Goal: Task Accomplishment & Management: Use online tool/utility

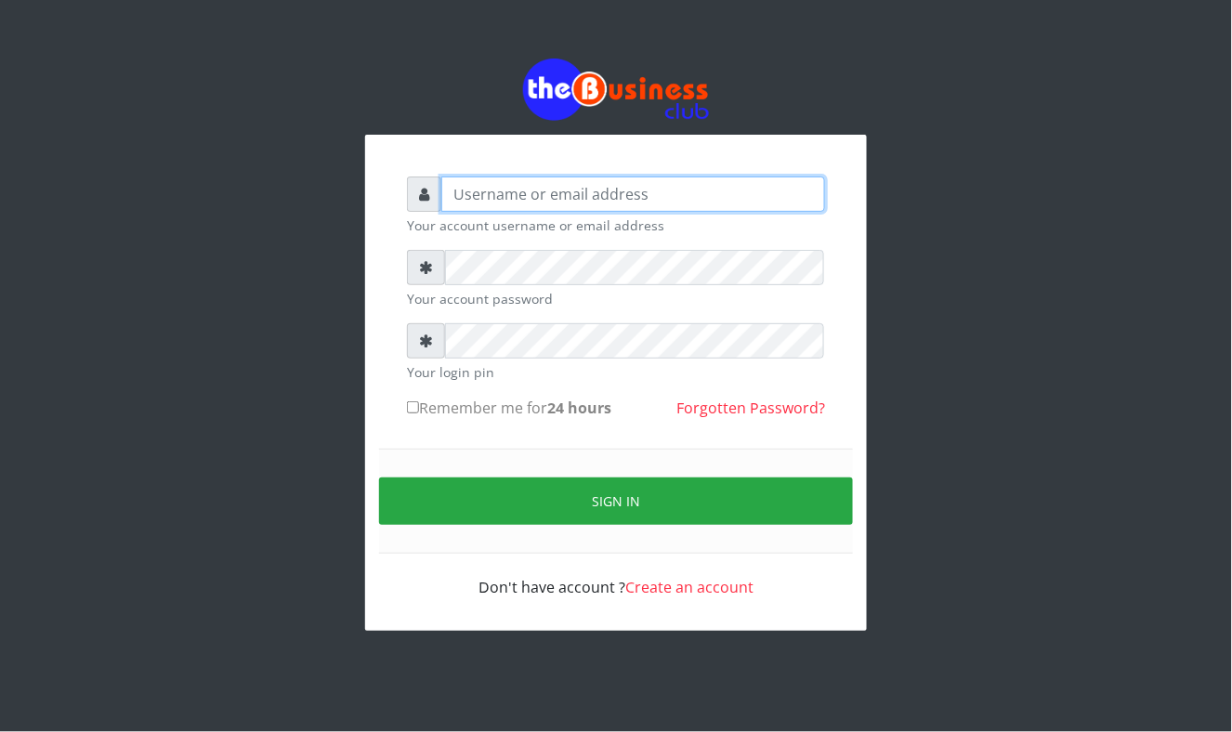
type input "Mavincio"
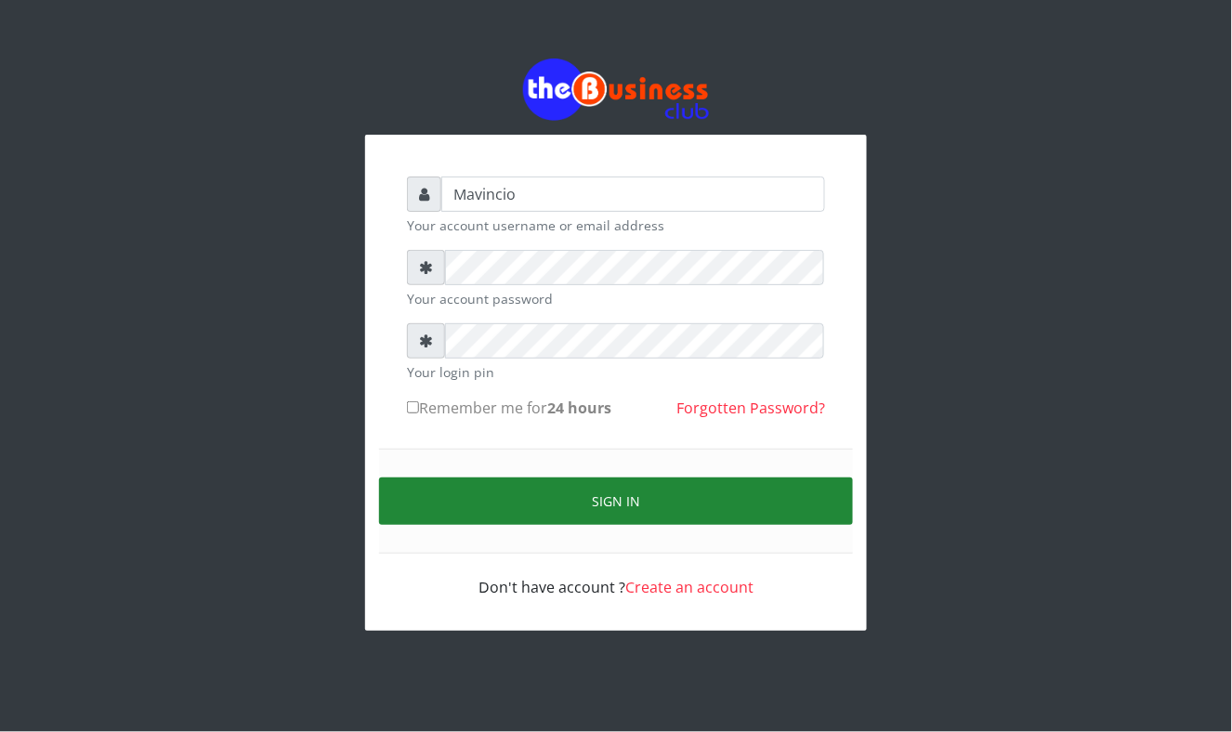
click at [620, 503] on button "Sign in" at bounding box center [616, 500] width 474 height 47
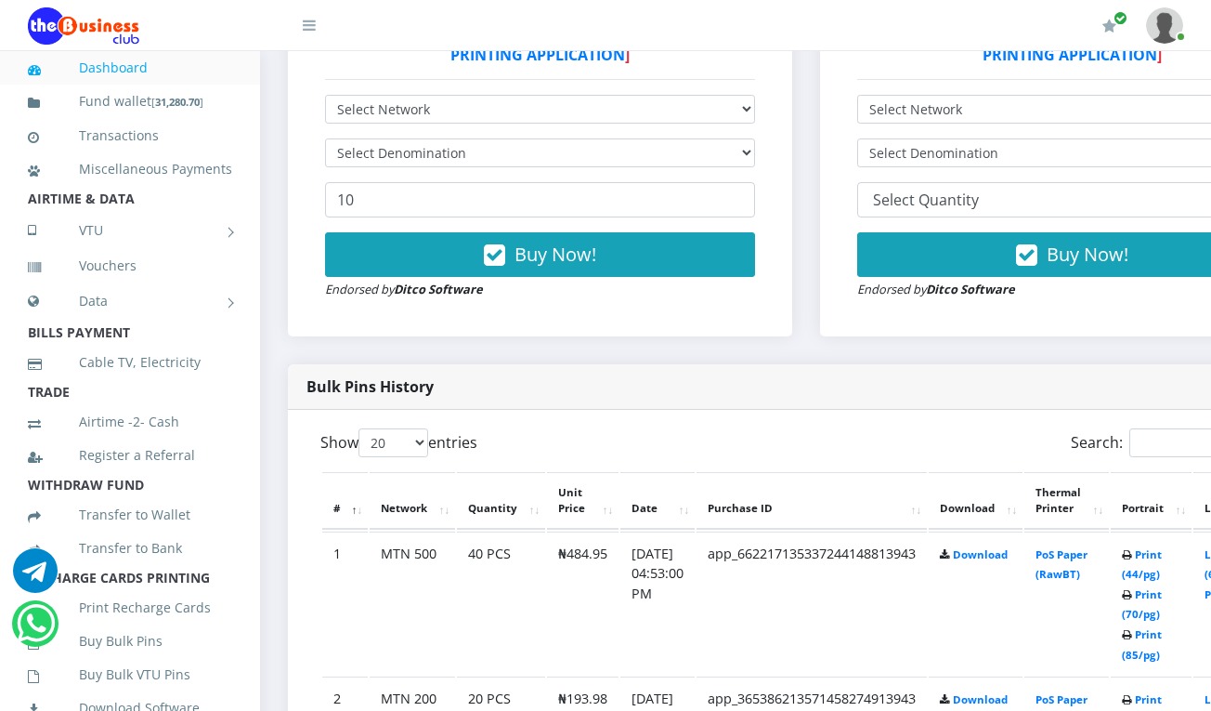
scroll to position [726, 0]
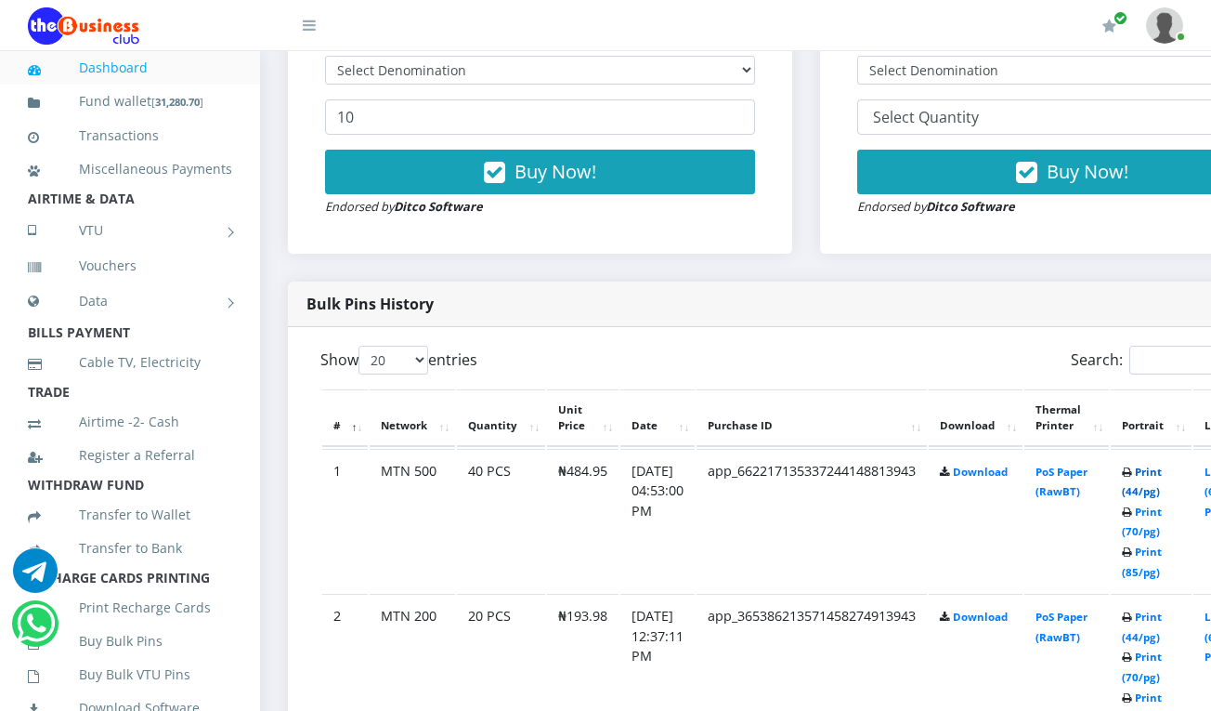
click at [1162, 466] on link "Print (44/pg)" at bounding box center [1142, 481] width 40 height 34
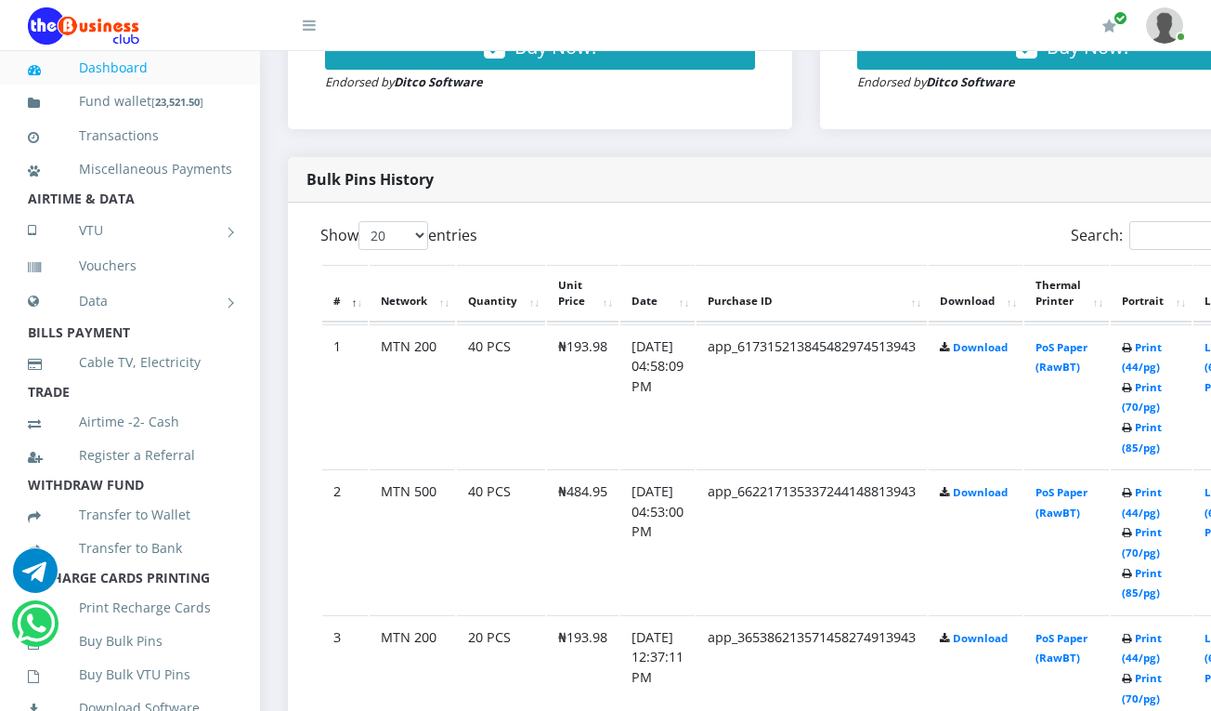
scroll to position [726, 0]
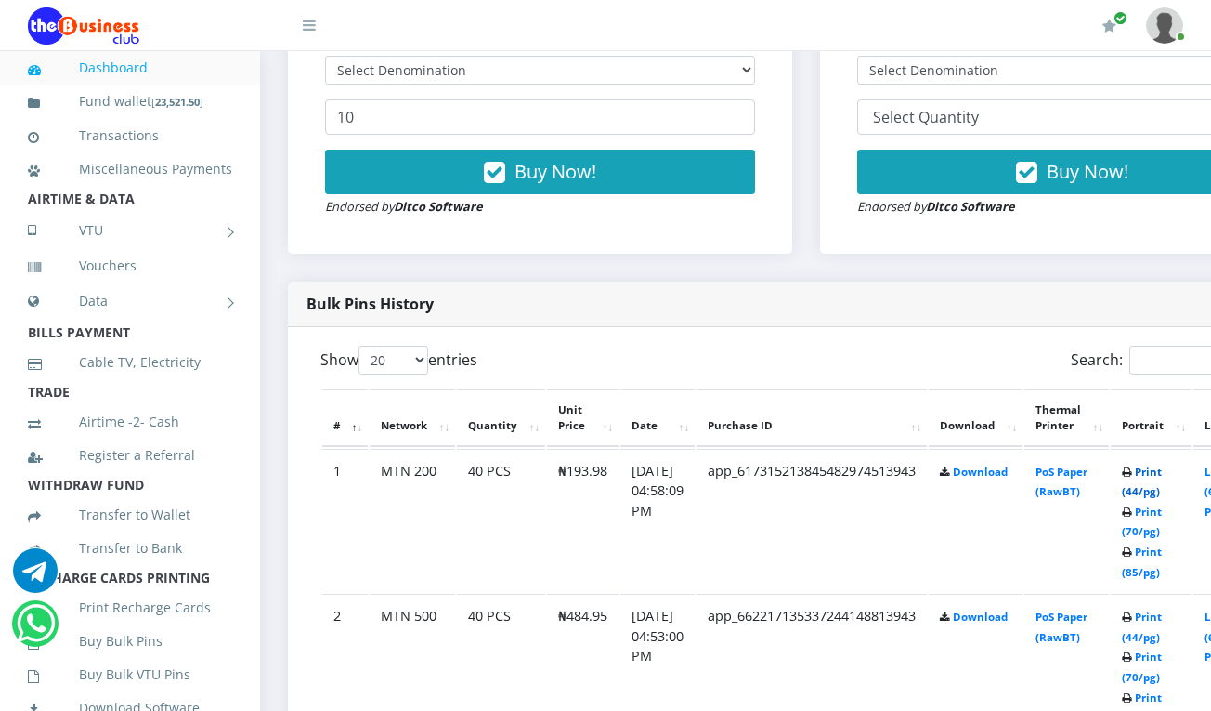
click at [1159, 477] on link "Print (44/pg)" at bounding box center [1142, 481] width 40 height 34
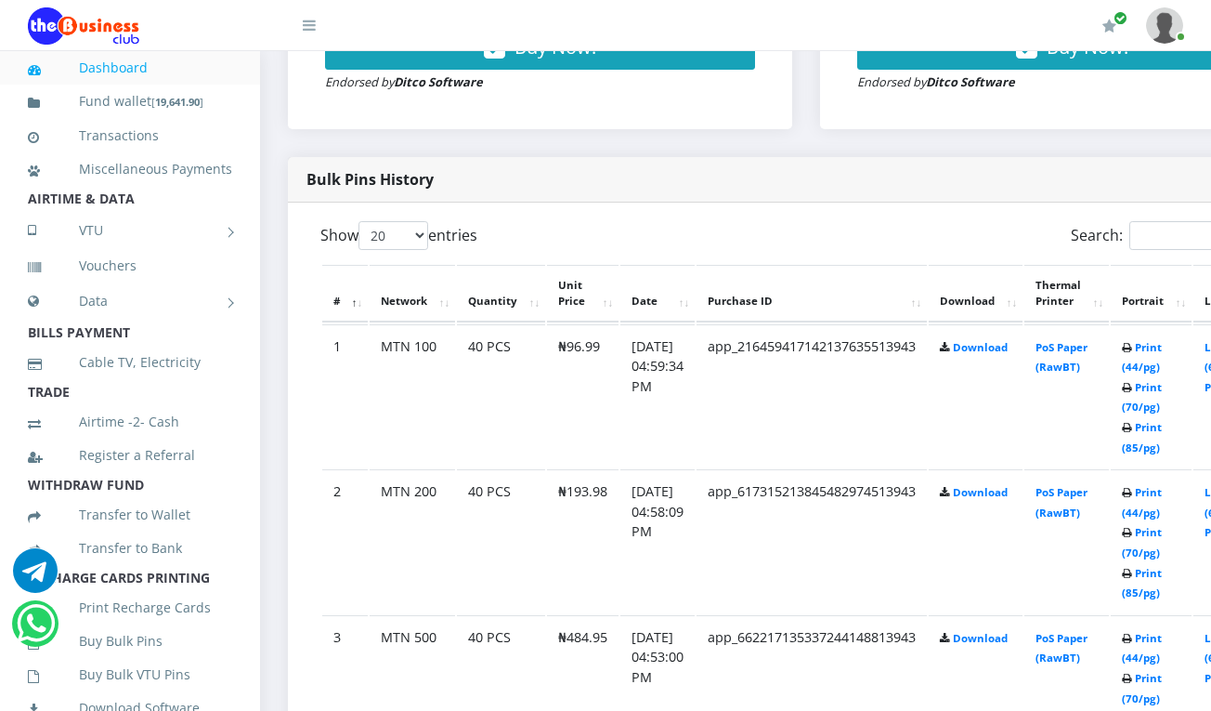
scroll to position [726, 0]
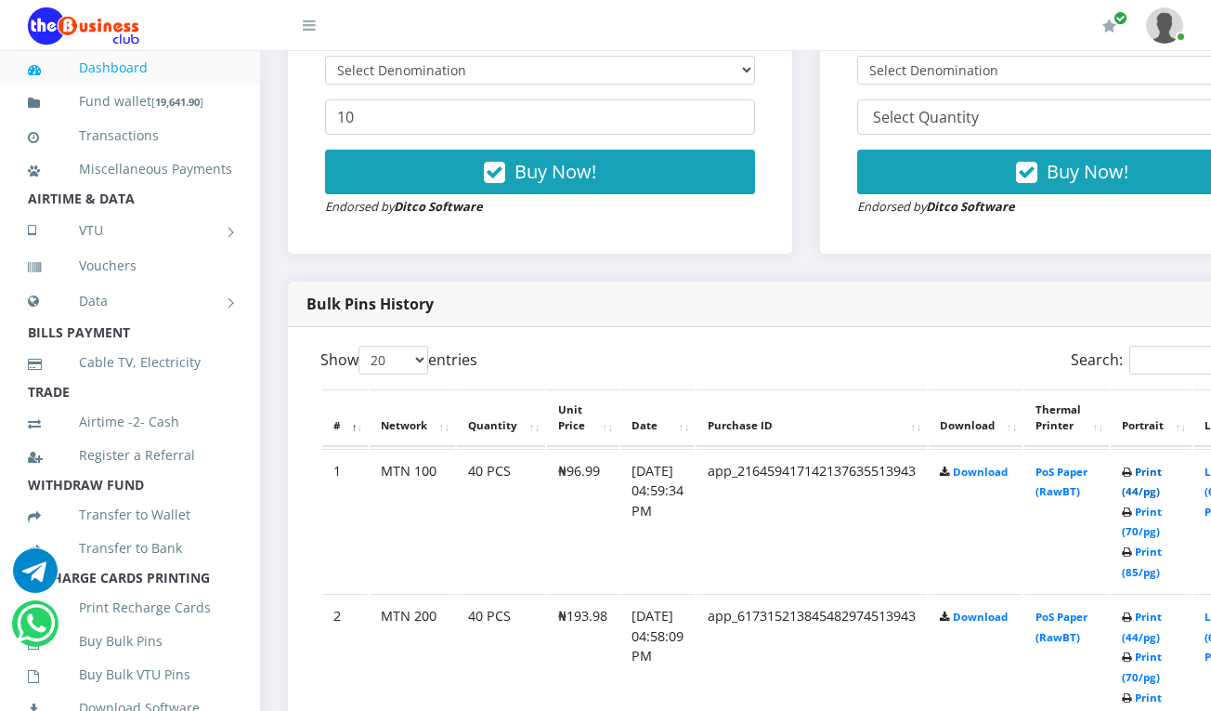
click at [1155, 473] on link "Print (44/pg)" at bounding box center [1142, 481] width 40 height 34
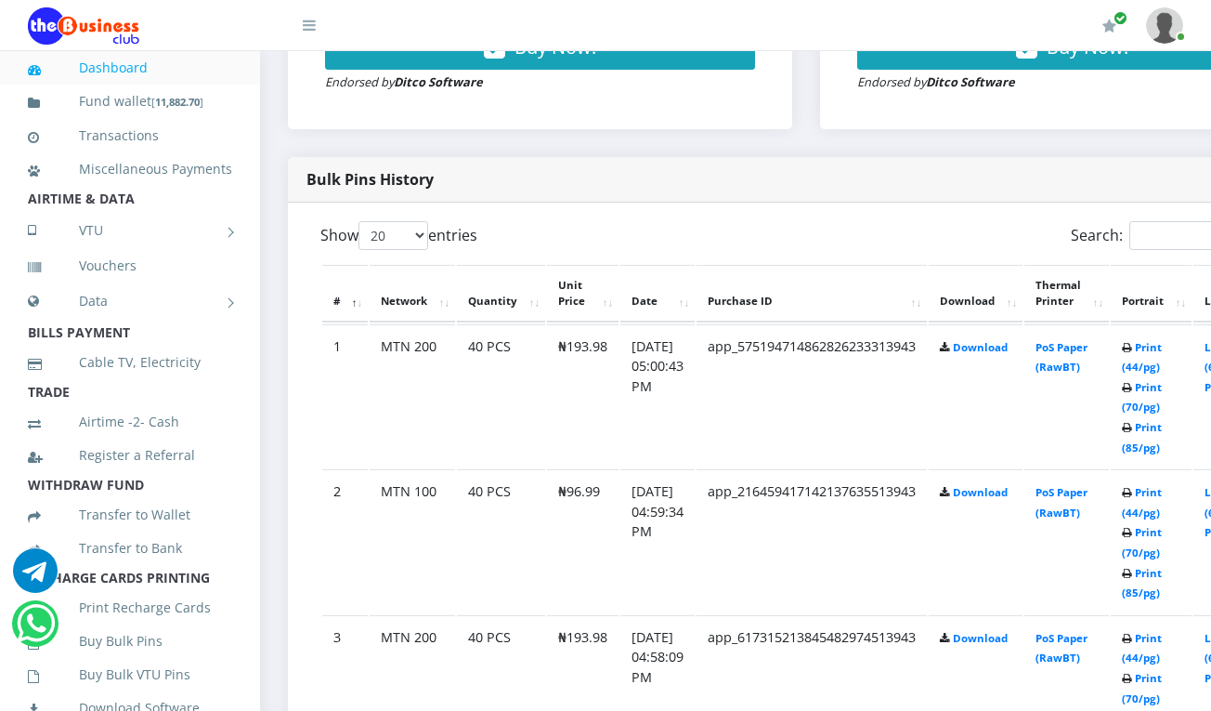
scroll to position [726, 0]
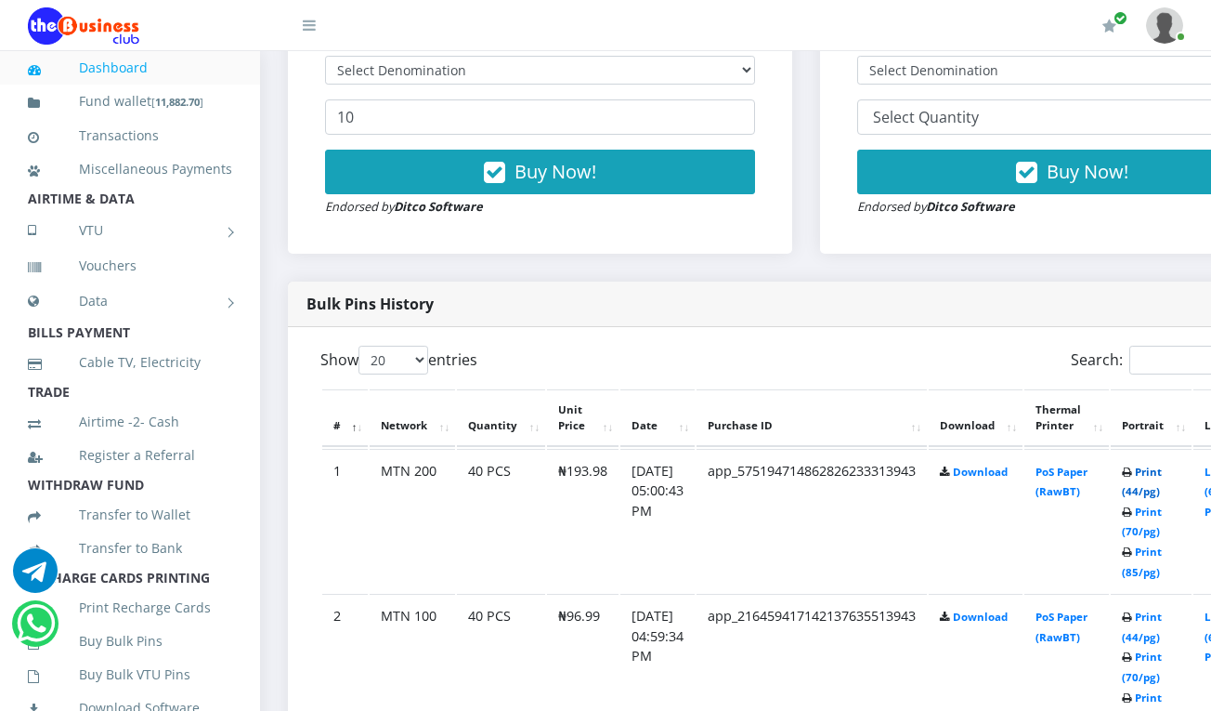
click at [1162, 474] on link "Print (44/pg)" at bounding box center [1142, 481] width 40 height 34
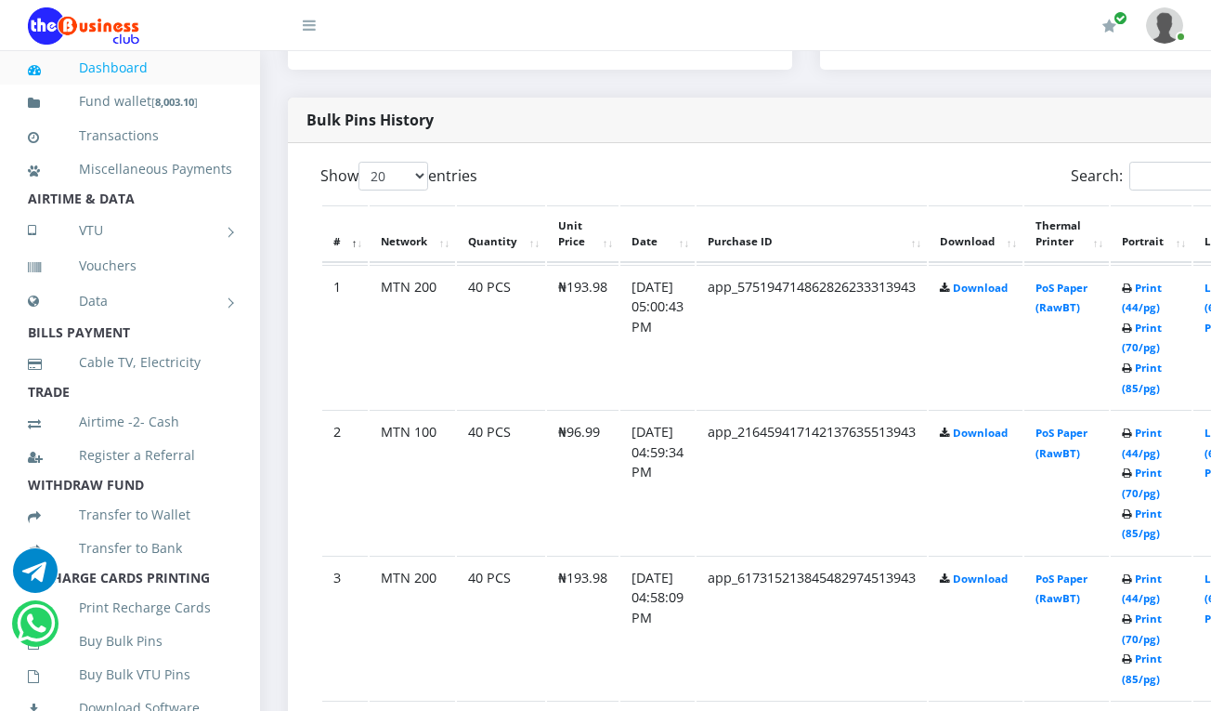
scroll to position [925, 0]
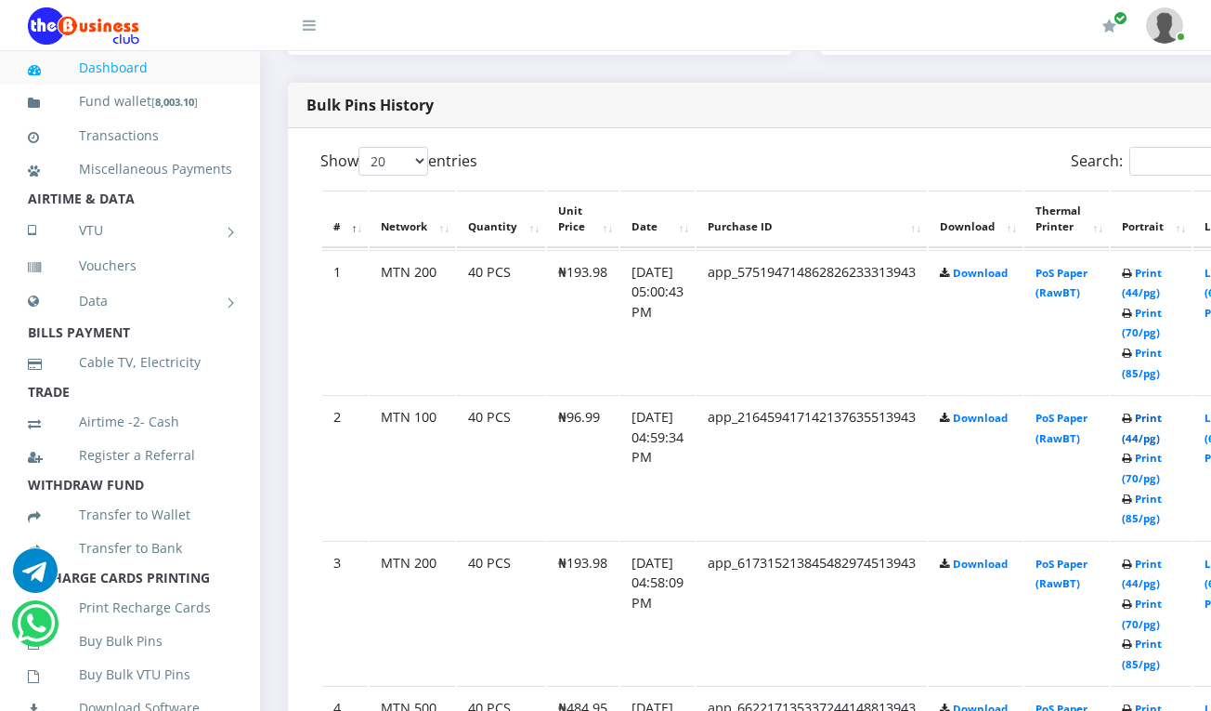
click at [1160, 422] on link "Print (44/pg)" at bounding box center [1142, 428] width 40 height 34
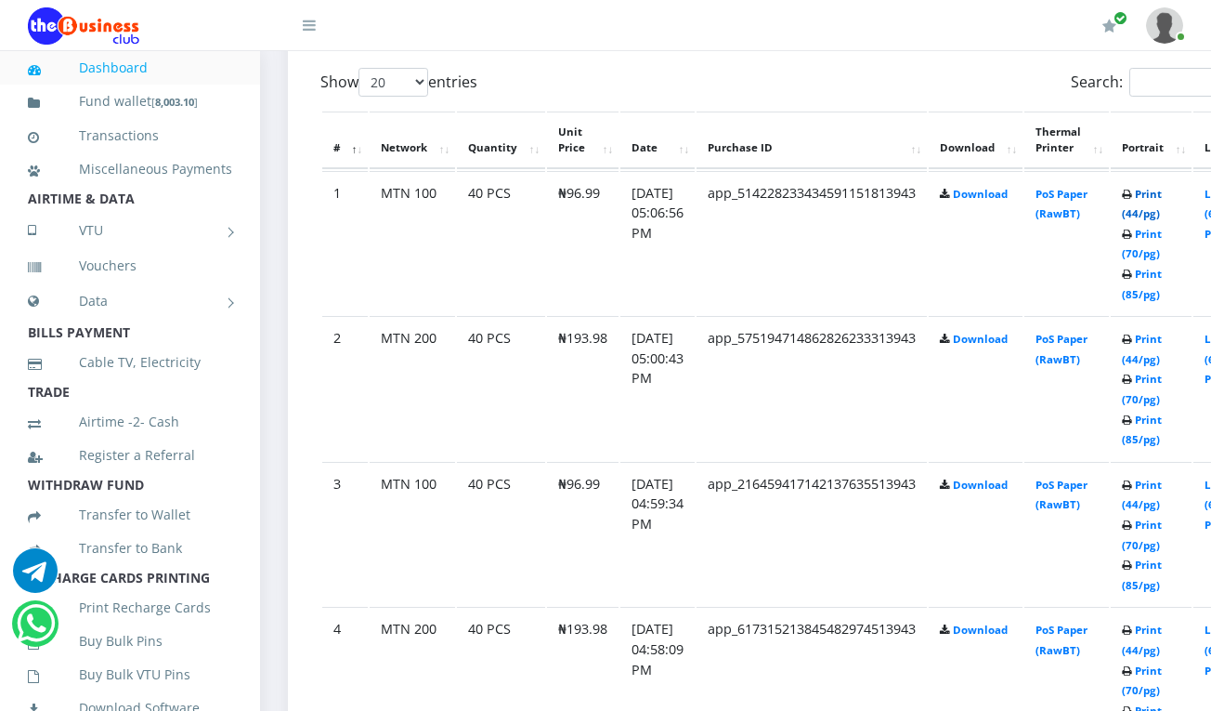
click at [1162, 195] on link "Print (44/pg)" at bounding box center [1142, 204] width 40 height 34
click at [1160, 198] on link "Print (44/pg)" at bounding box center [1142, 205] width 40 height 34
